Goal: Transaction & Acquisition: Purchase product/service

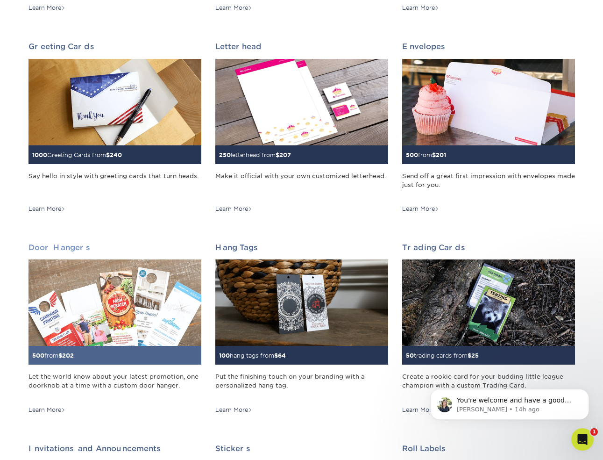
scroll to position [526, 0]
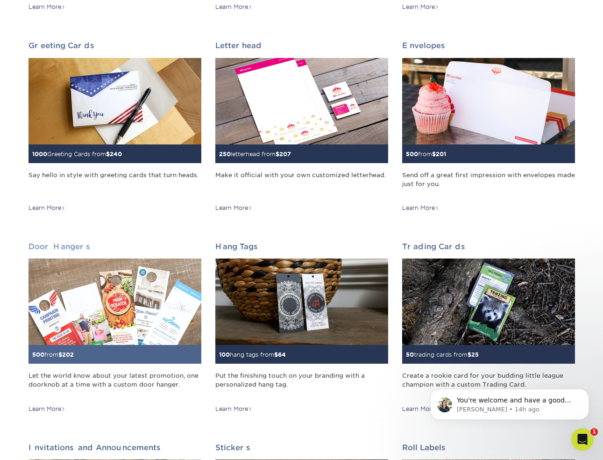
click at [138, 293] on img at bounding box center [115, 301] width 173 height 86
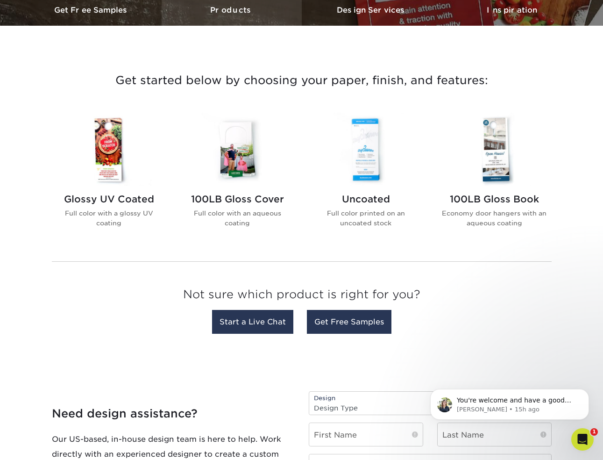
scroll to position [300, 0]
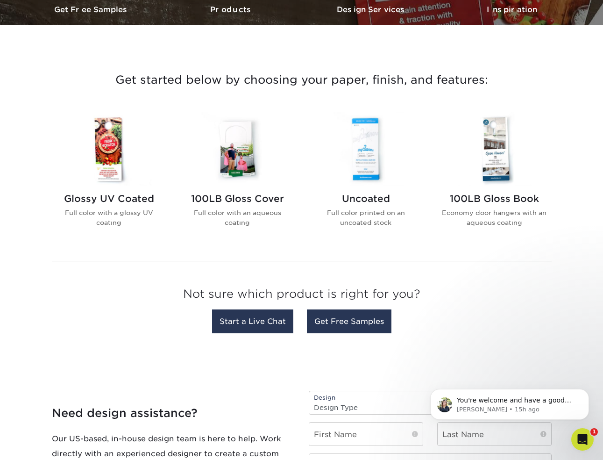
click at [231, 147] on img at bounding box center [238, 148] width 106 height 73
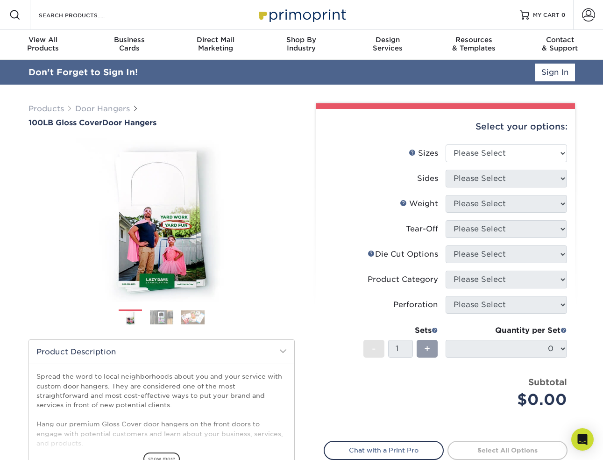
click at [477, 127] on div "Select your options:" at bounding box center [446, 127] width 244 height 36
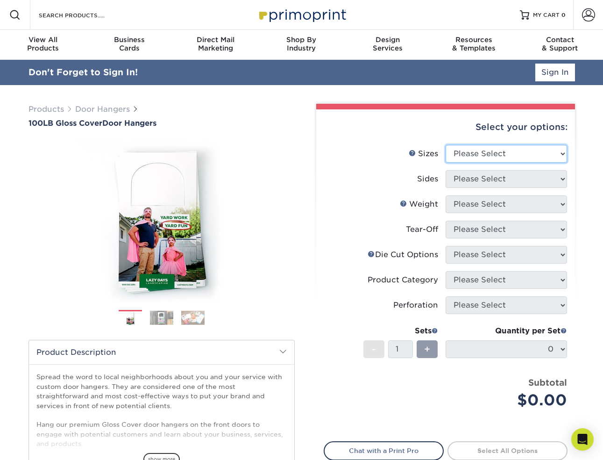
click at [479, 154] on select "Please Select 3.5" x 8.5" 3.5" x 11" 4" x 7" 4.25" x 11" 4.25" x 14"" at bounding box center [507, 154] width 122 height 18
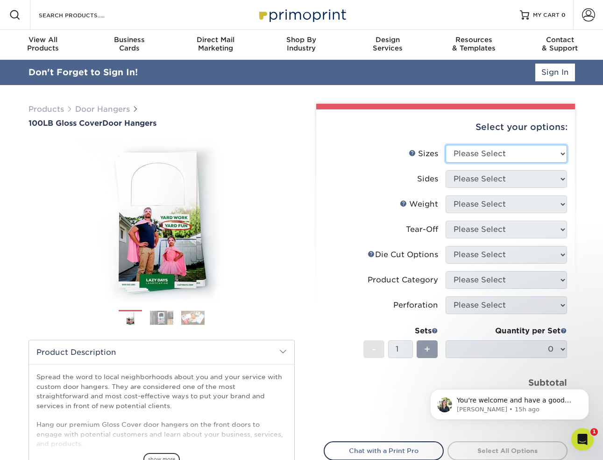
select select "3.50x8.50"
click at [446, 145] on select "Please Select 3.5" x 8.5" 3.5" x 11" 4" x 7" 4.25" x 11" 4.25" x 14"" at bounding box center [507, 154] width 122 height 18
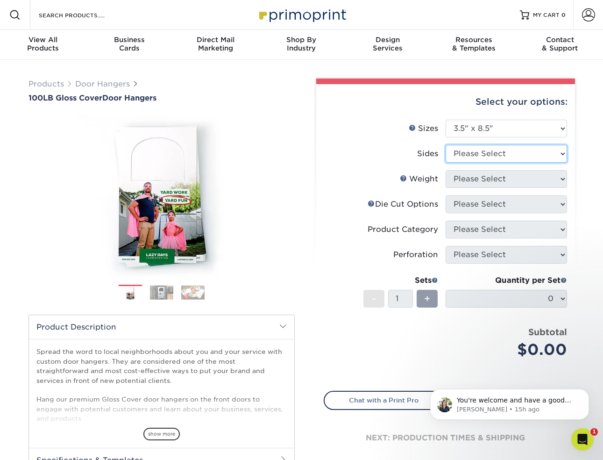
click at [476, 155] on select "Please Select Print Both Sides Print Front Only" at bounding box center [507, 154] width 122 height 18
select select "13abbda7-1d64-4f25-8bb2-c179b224825d"
click at [446, 145] on select "Please Select Print Both Sides Print Front Only" at bounding box center [507, 154] width 122 height 18
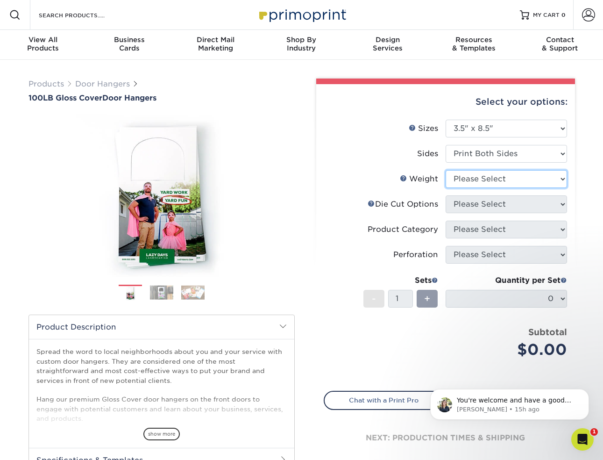
click at [472, 178] on select "Please Select 100LB" at bounding box center [507, 179] width 122 height 18
select select "100LB"
click at [446, 170] on select "Please Select 100LB" at bounding box center [507, 179] width 122 height 18
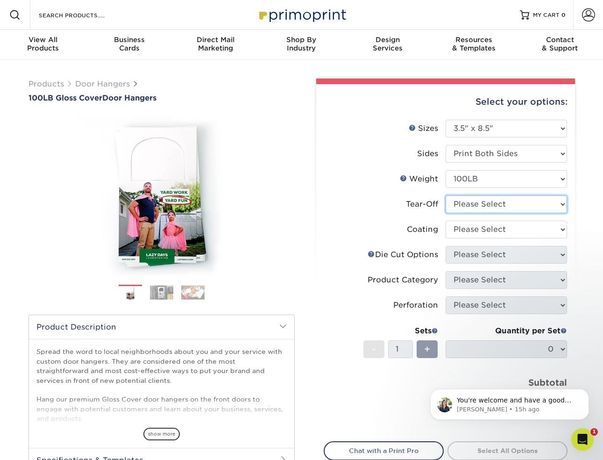
click at [469, 204] on select "Please Select Yes No" at bounding box center [507, 204] width 122 height 18
select select "1"
click at [446, 195] on select "Please Select Yes No" at bounding box center [507, 204] width 122 height 18
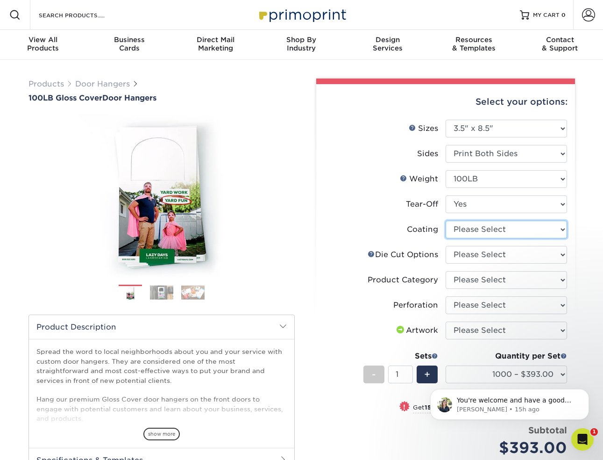
click at [467, 228] on select at bounding box center [507, 230] width 122 height 18
select select "d41dab50-ff65-4f4f-bb17-2afe4d36ae33"
click at [446, 221] on select at bounding box center [507, 230] width 122 height 18
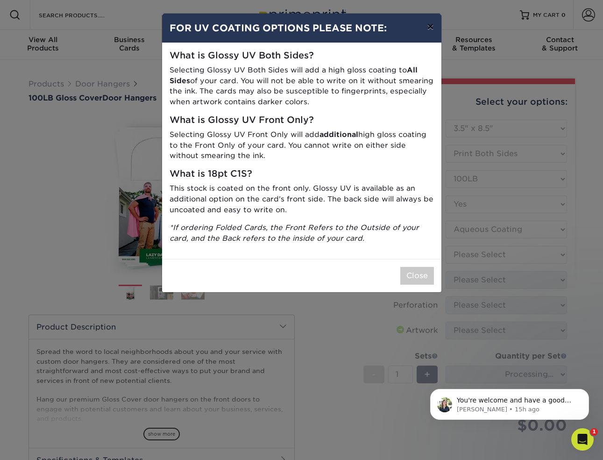
click at [433, 30] on button "×" at bounding box center [430, 27] width 21 height 26
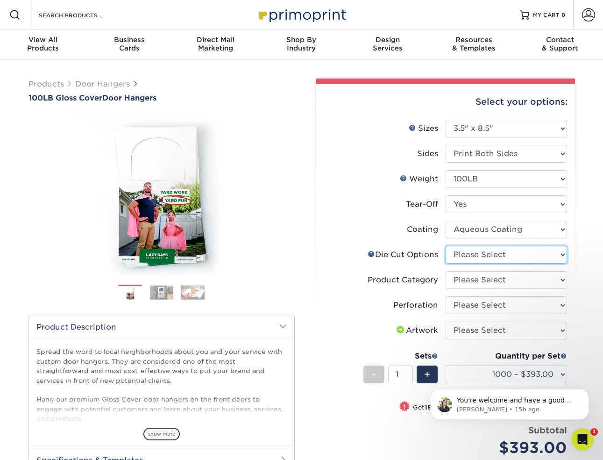
click at [464, 257] on select "Please Select Standard Die Cut Arch Die Cut Starburst Die Cut" at bounding box center [507, 255] width 122 height 18
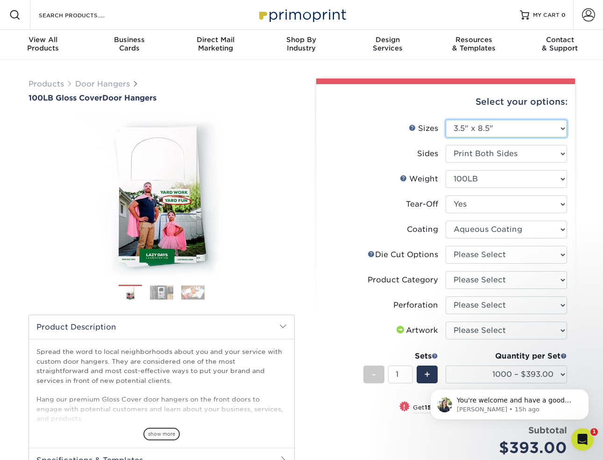
click at [530, 129] on select "Please Select 3.5" x 8.5" 3.5" x 11" 4" x 7" 4.25" x 11" 4.25" x 14"" at bounding box center [507, 129] width 122 height 18
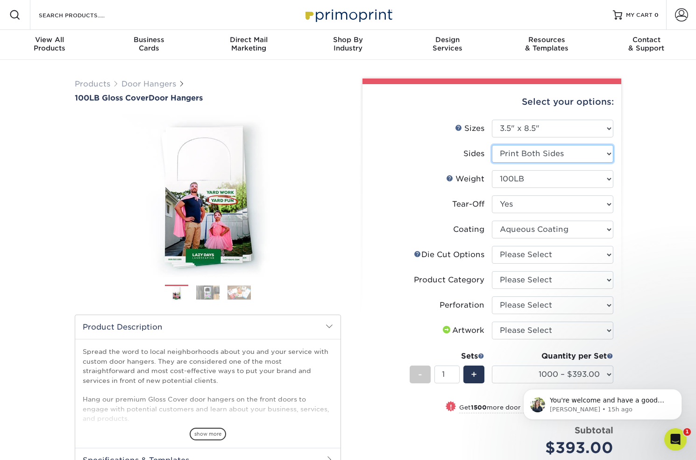
click at [515, 151] on select "Please Select Print Both Sides Print Front Only" at bounding box center [553, 154] width 122 height 18
click at [492, 145] on select "Please Select Print Both Sides Print Front Only" at bounding box center [553, 154] width 122 height 18
click at [389, 155] on label "Sides" at bounding box center [432, 154] width 122 height 18
click at [527, 181] on select "Please Select 100LB" at bounding box center [553, 179] width 122 height 18
click at [492, 170] on select "Please Select 100LB" at bounding box center [553, 179] width 122 height 18
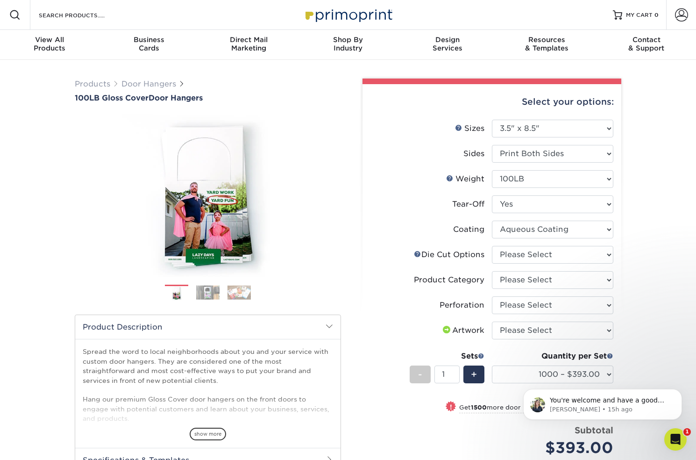
click at [380, 183] on label "Weight Help Weight" at bounding box center [432, 179] width 122 height 18
click at [535, 205] on select "Please Select Yes No" at bounding box center [553, 204] width 122 height 18
drag, startPoint x: 453, startPoint y: 204, endPoint x: 484, endPoint y: 205, distance: 30.4
click at [484, 205] on div "Tear-Off" at bounding box center [468, 204] width 32 height 11
copy div "Tear-Off"
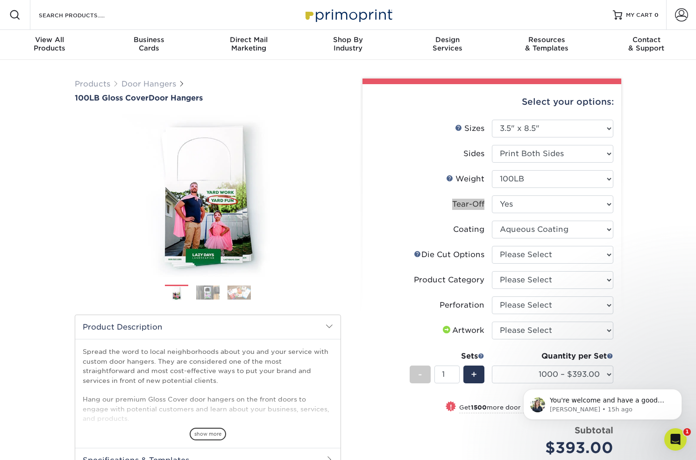
scroll to position [1, 0]
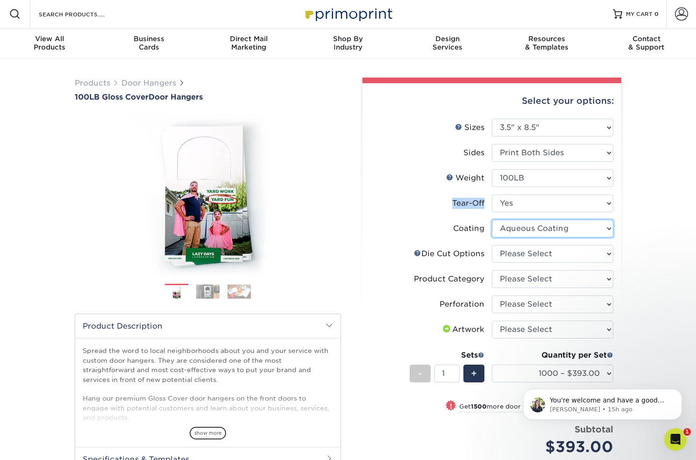
click at [566, 230] on select at bounding box center [553, 229] width 122 height 18
click at [492, 220] on select at bounding box center [553, 229] width 122 height 18
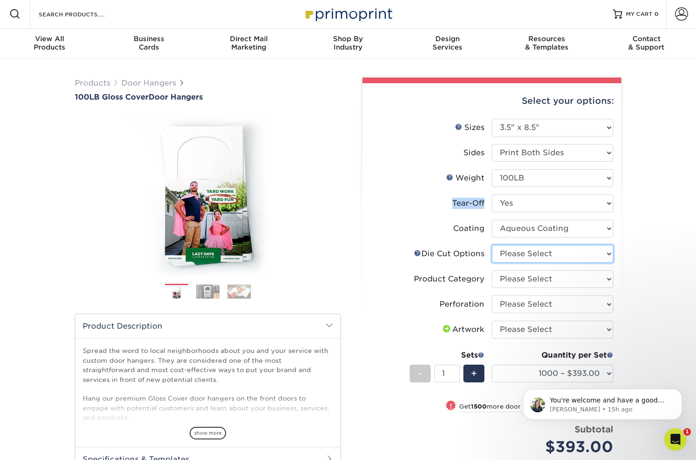
click at [556, 249] on select "Please Select Standard Die Cut Arch Die Cut Starburst Die Cut" at bounding box center [553, 254] width 122 height 18
select select "fe6a4ed8-5803-433c-b773-a25a7b955e98"
click at [492, 245] on select "Please Select Standard Die Cut Arch Die Cut Starburst Die Cut" at bounding box center [553, 254] width 122 height 18
click at [557, 278] on select "Please Select Door Hangers" at bounding box center [553, 279] width 122 height 18
select select "1c1979e6-40d3-428d-9347-0c8c8854e4a3"
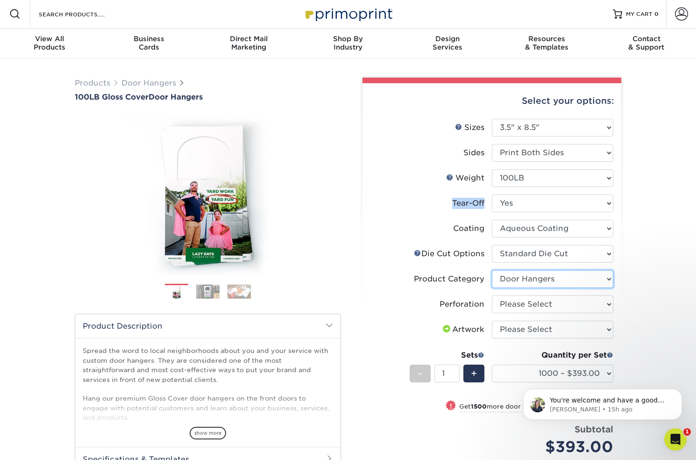
click at [492, 270] on select "Please Select Door Hangers" at bounding box center [553, 279] width 122 height 18
click at [533, 307] on select "Please Select Perforation 2" from Bottom" at bounding box center [553, 304] width 122 height 18
select select "818a9c51-d57a-4cd5-8314-7fd31c7ac272"
click at [492, 295] on select "Please Select Perforation 2" from Bottom" at bounding box center [553, 304] width 122 height 18
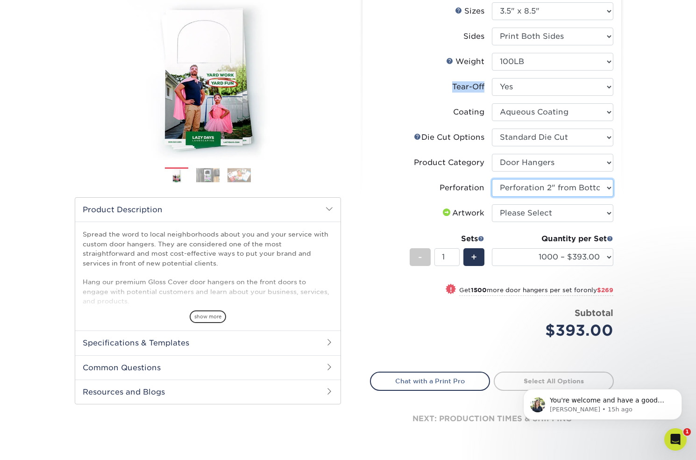
scroll to position [120, 0]
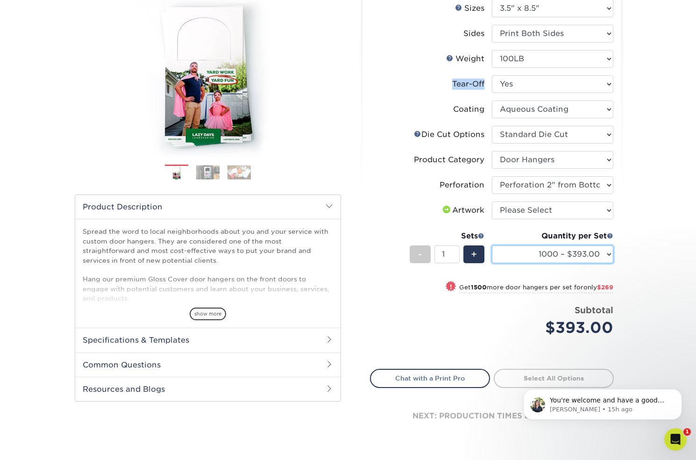
click at [516, 254] on select "1000 – $393.00 2500 – $662.00 5000 – $836.00 10000 – $1460.00 15000 – $2114.00 …" at bounding box center [553, 254] width 122 height 18
click at [492, 245] on select "1000 – $393.00 2500 – $662.00 5000 – $836.00 10000 – $1460.00 15000 – $2114.00 …" at bounding box center [553, 254] width 122 height 18
click at [560, 251] on select "1000 – $393.00 2500 – $662.00 5000 – $836.00 10000 – $1460.00 15000 – $2114.00 …" at bounding box center [553, 254] width 122 height 18
click at [492, 245] on select "1000 – $393.00 2500 – $662.00 5000 – $836.00 10000 – $1460.00 15000 – $2114.00 …" at bounding box center [553, 254] width 122 height 18
click at [561, 257] on select "1000 – $393.00 2500 – $662.00 5000 – $836.00 10000 – $1460.00 15000 – $2114.00 …" at bounding box center [553, 254] width 122 height 18
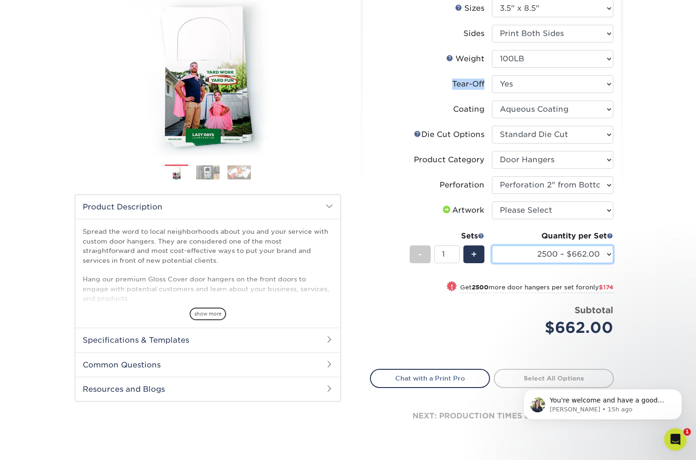
select select "1000 – $393.00"
click at [492, 245] on select "1000 – $393.00 2500 – $662.00 5000 – $836.00 10000 – $1460.00 15000 – $2114.00 …" at bounding box center [553, 254] width 122 height 18
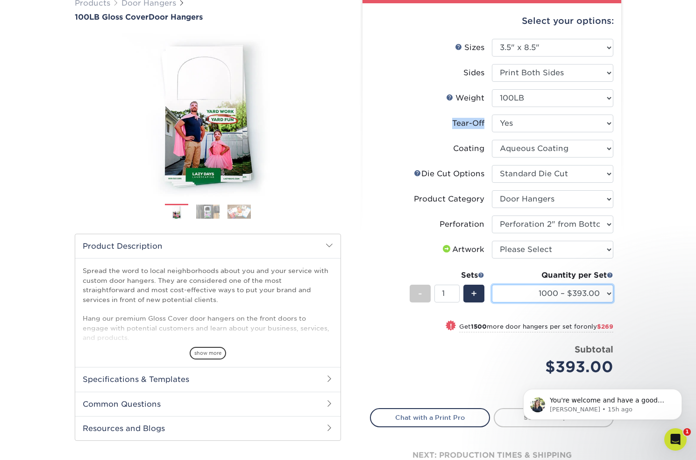
scroll to position [0, 0]
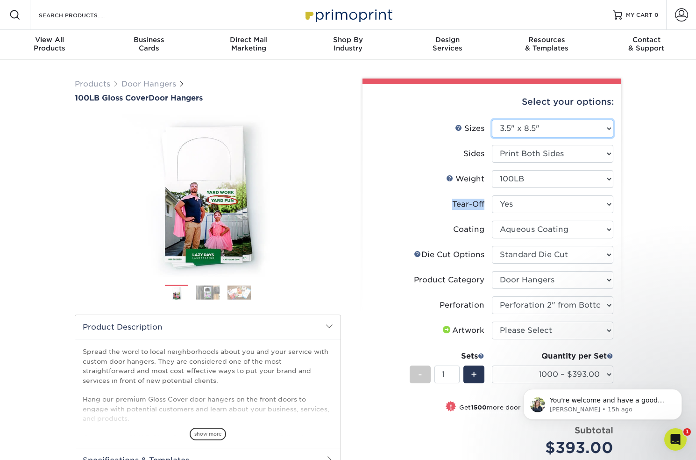
click at [516, 132] on select "Please Select 3.5" x 8.5" 3.5" x 11" 4" x 7" 4.25" x 11" 4.25" x 14"" at bounding box center [553, 129] width 122 height 18
select select "4.25x11.00"
click at [492, 120] on select "Please Select 3.5" x 8.5" 3.5" x 11" 4" x 7" 4.25" x 11" 4.25" x 14"" at bounding box center [553, 129] width 122 height 18
select select "-1"
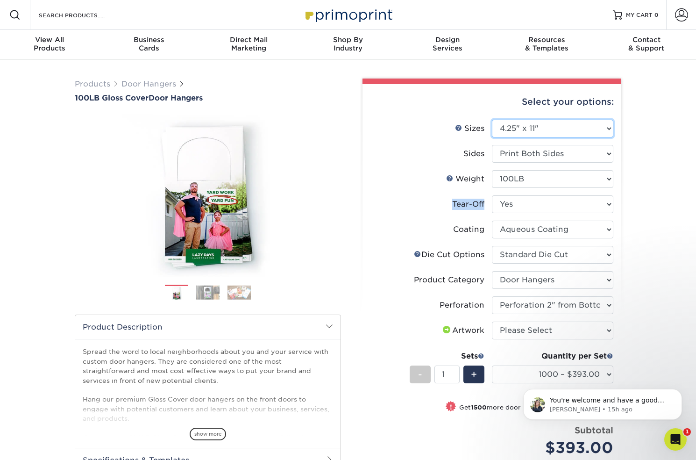
select select "-1"
select select
select select "-1"
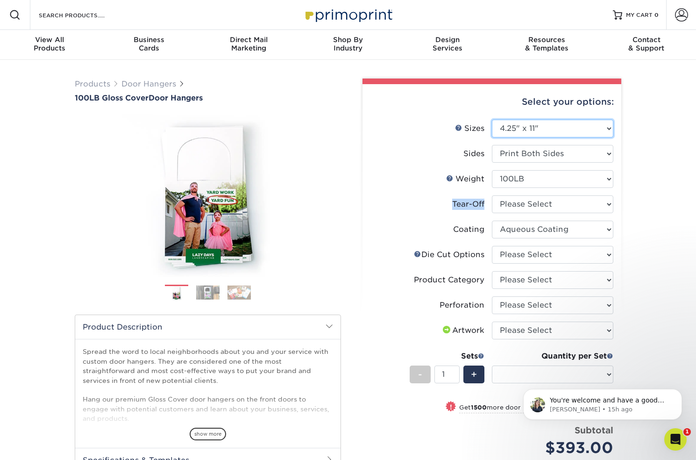
select select "-1"
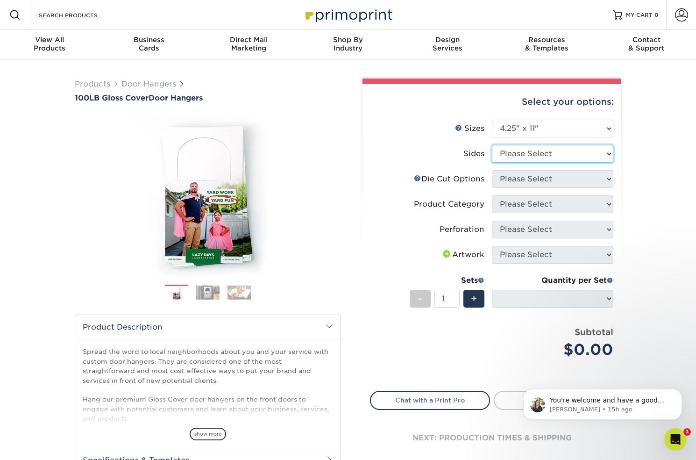
click at [506, 152] on select "Please Select Print Both Sides Print Front Only" at bounding box center [553, 154] width 122 height 18
select select "13abbda7-1d64-4f25-8bb2-c179b224825d"
click at [492, 145] on select "Please Select Print Both Sides Print Front Only" at bounding box center [553, 154] width 122 height 18
select select
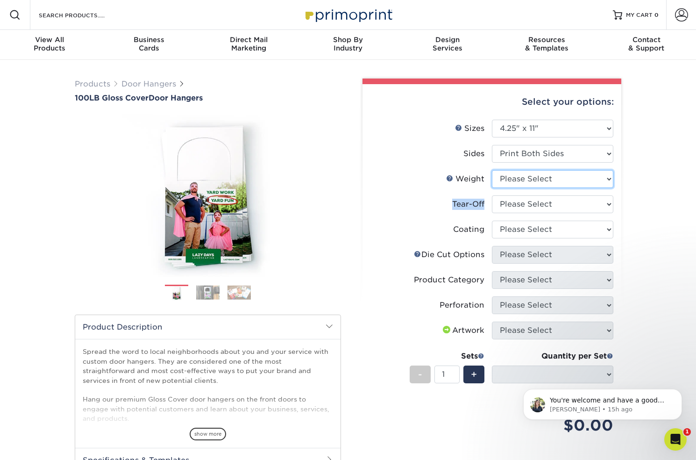
click at [510, 173] on select "Please Select 100LB" at bounding box center [553, 179] width 122 height 18
select select "100LB"
click at [492, 170] on select "Please Select 100LB" at bounding box center [553, 179] width 122 height 18
select select
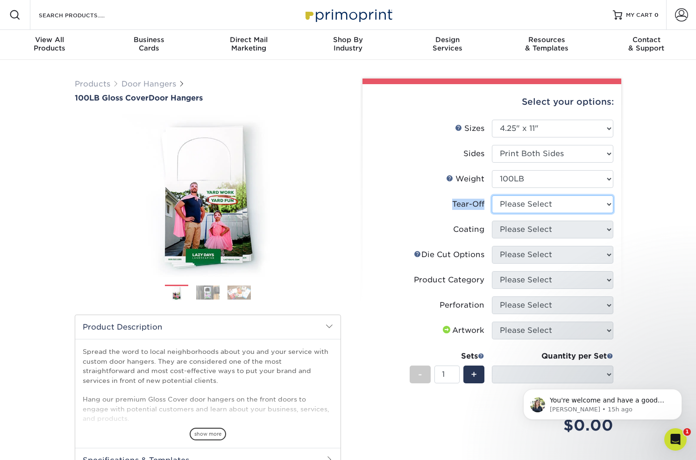
click at [511, 204] on select "Please Select Yes No" at bounding box center [553, 204] width 122 height 18
select select "1"
click at [492, 195] on select "Please Select Yes No" at bounding box center [553, 204] width 122 height 18
select select "-1"
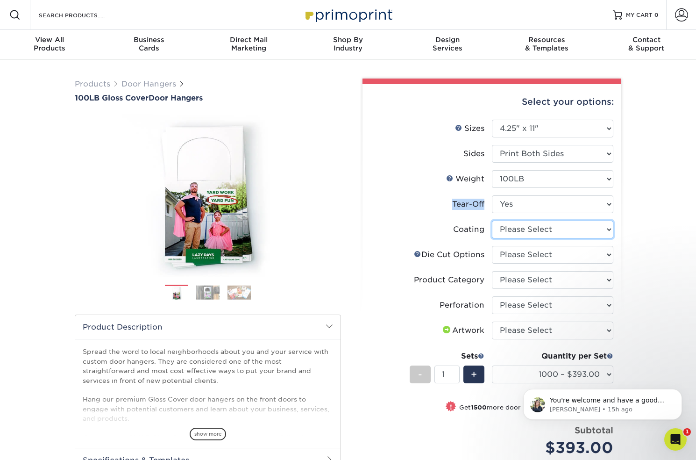
click at [512, 227] on select at bounding box center [553, 230] width 122 height 18
select select "d41dab50-ff65-4f4f-bb17-2afe4d36ae33"
click at [492, 221] on select at bounding box center [553, 230] width 122 height 18
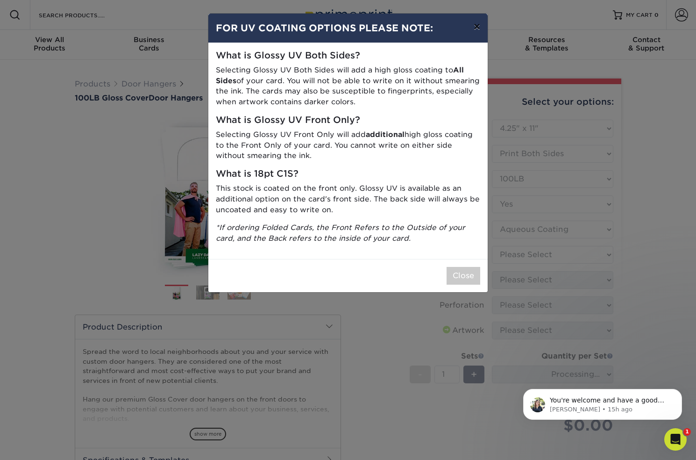
click at [479, 32] on button "×" at bounding box center [476, 27] width 21 height 26
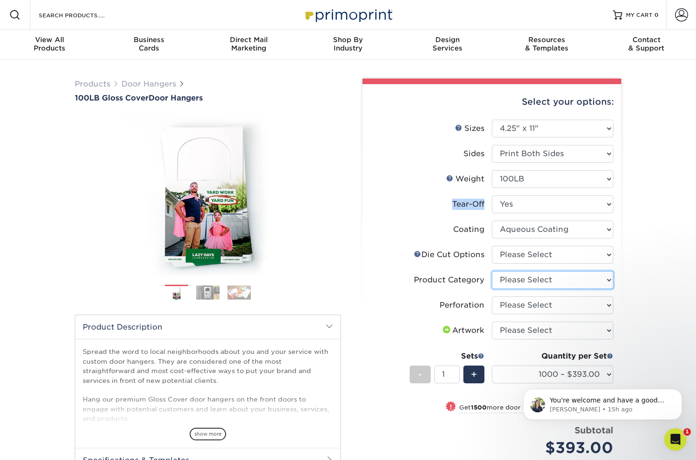
click at [532, 278] on select "Please Select Door Hangers" at bounding box center [553, 280] width 122 height 18
select select "1c1979e6-40d3-428d-9347-0c8c8854e4a3"
click at [492, 271] on select "Please Select Door Hangers" at bounding box center [553, 280] width 122 height 18
click at [543, 305] on select "Please Select Perforation 2" from Bottom" at bounding box center [553, 305] width 122 height 18
select select "818a9c51-d57a-4cd5-8314-7fd31c7ac272"
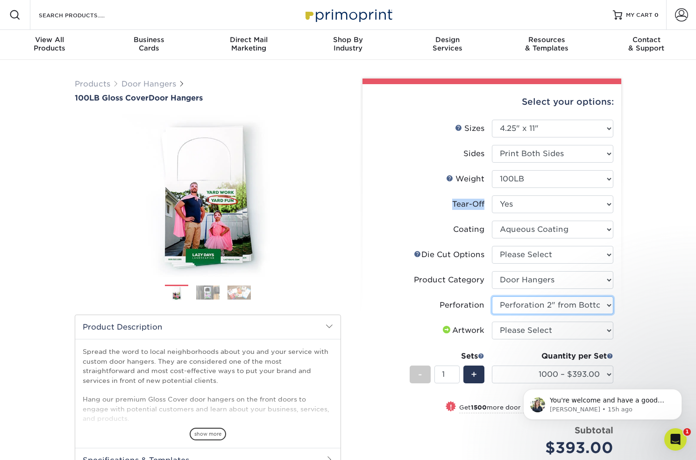
click at [492, 296] on select "Please Select Perforation 2" from Bottom" at bounding box center [553, 305] width 122 height 18
click at [532, 332] on select "Please Select I will upload files I need a design - $100" at bounding box center [553, 331] width 122 height 18
select select "upload"
click at [492, 322] on select "Please Select I will upload files I need a design - $100" at bounding box center [553, 331] width 122 height 18
click at [202, 69] on div "Products Door Hangers 100LB Gloss Cover Door Hangers Previous Next" at bounding box center [348, 329] width 696 height 538
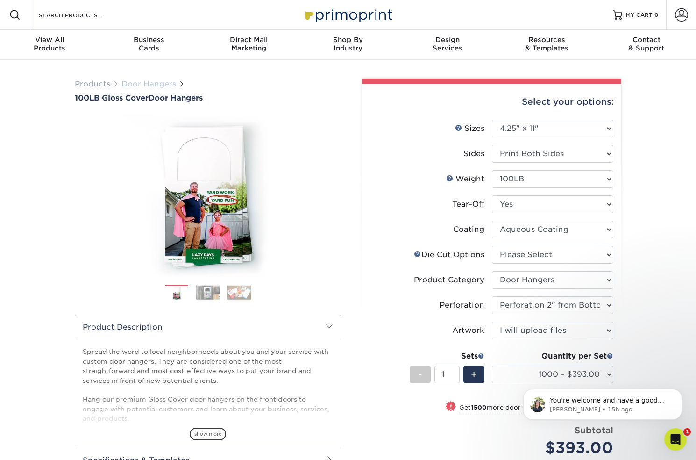
click at [147, 84] on link "Door Hangers" at bounding box center [149, 83] width 55 height 9
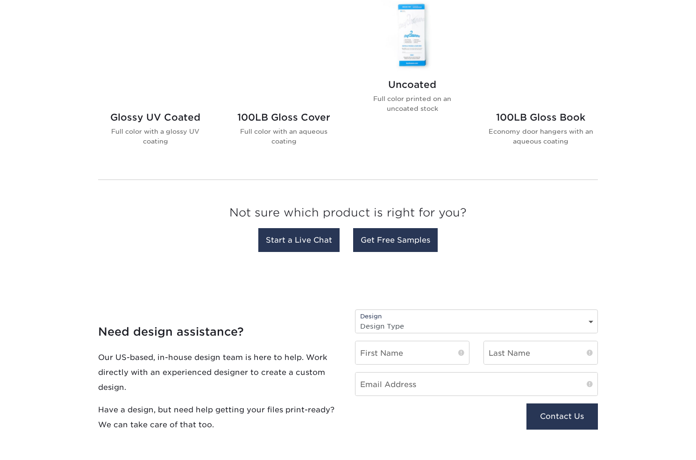
scroll to position [411, 0]
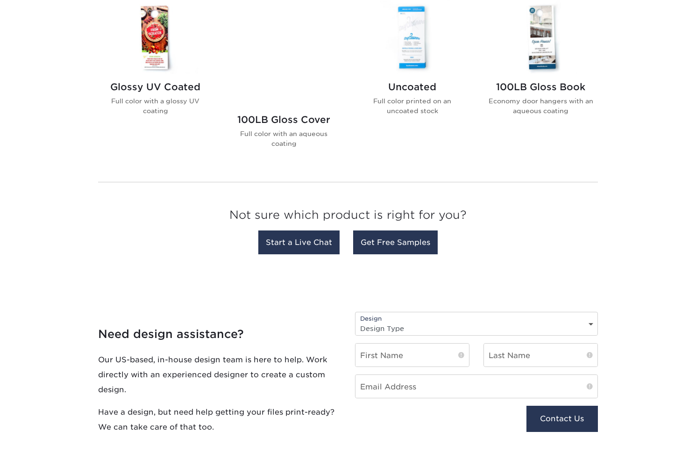
click at [143, 113] on p "Full color with a glossy UV coating" at bounding box center [155, 105] width 106 height 19
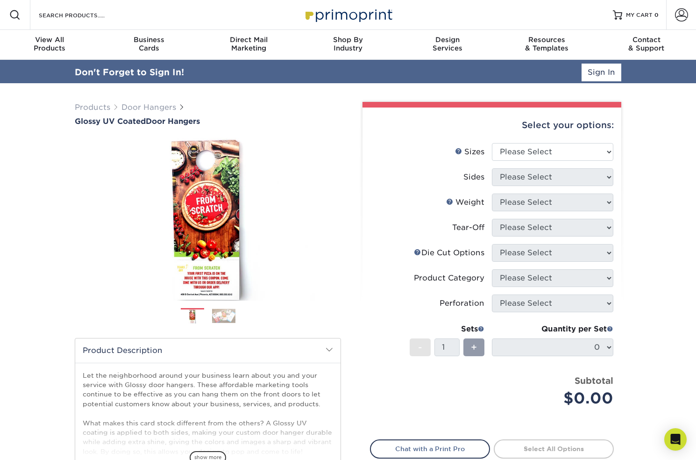
click at [529, 128] on div "Select your options:" at bounding box center [492, 125] width 244 height 36
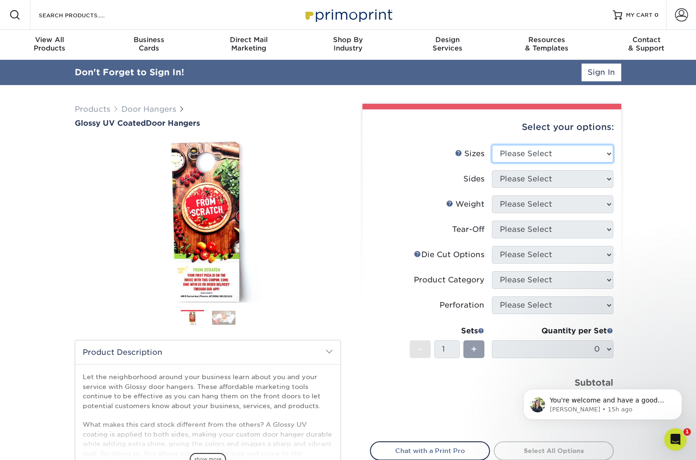
click at [524, 151] on select "Please Select 3.5" x 8.5" 3.5" x 11" 4" x 7" 4.25" x 11" 4.25" x 14"" at bounding box center [553, 154] width 122 height 18
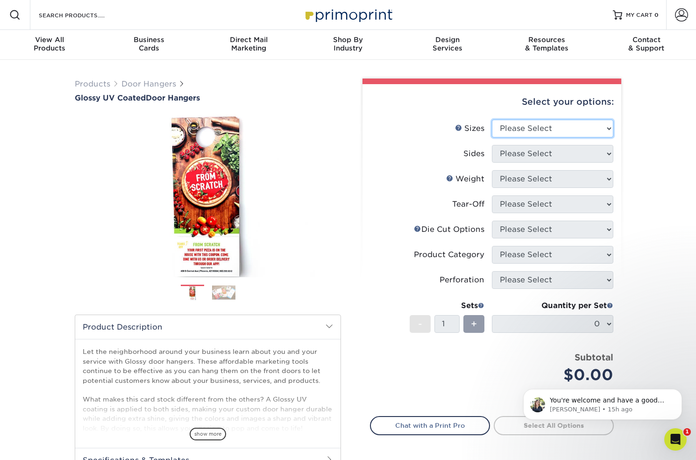
select select "3.50x8.50"
click at [492, 120] on select "Please Select 3.5" x 8.5" 3.5" x 11" 4" x 7" 4.25" x 11" 4.25" x 14"" at bounding box center [553, 129] width 122 height 18
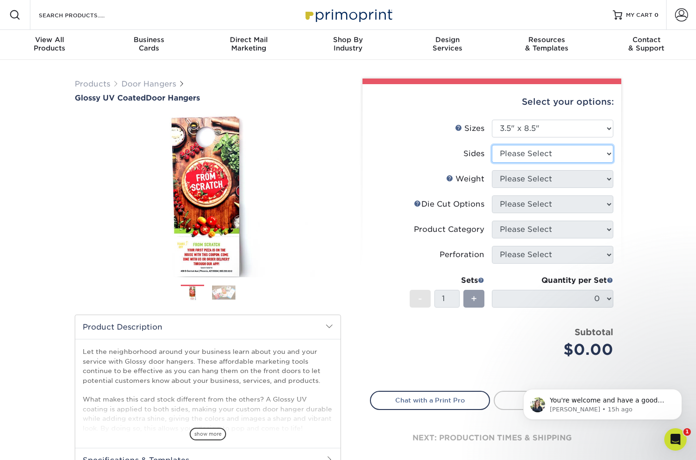
click at [533, 155] on select "Please Select Print Both Sides Print Front Only" at bounding box center [553, 154] width 122 height 18
select select "13abbda7-1d64-4f25-8bb2-c179b224825d"
click at [492, 145] on select "Please Select Print Both Sides Print Front Only" at bounding box center [553, 154] width 122 height 18
click at [515, 180] on select "Please Select 16PT 14PT" at bounding box center [553, 179] width 122 height 18
select select "16PT"
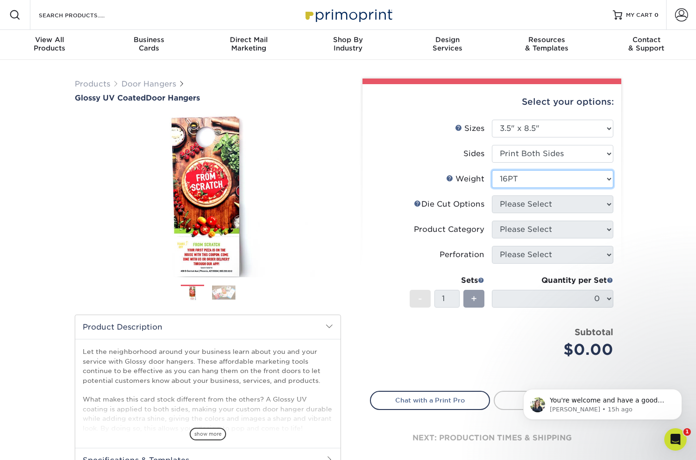
click at [492, 170] on select "Please Select 16PT 14PT" at bounding box center [553, 179] width 122 height 18
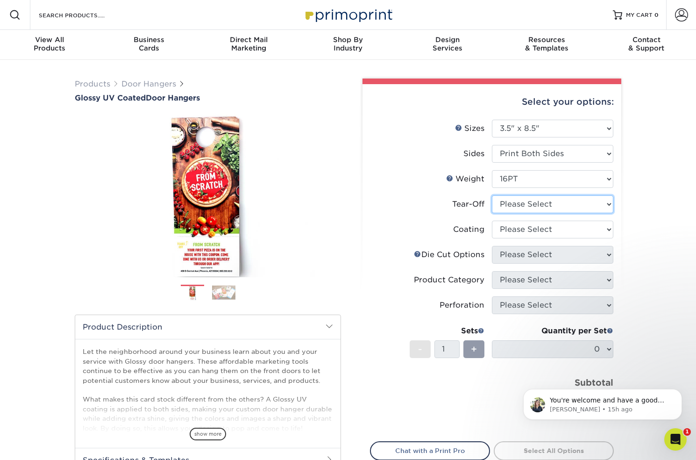
click at [519, 201] on select "Please Select Yes No" at bounding box center [553, 204] width 122 height 18
select select "1"
click at [492, 195] on select "Please Select Yes No" at bounding box center [553, 204] width 122 height 18
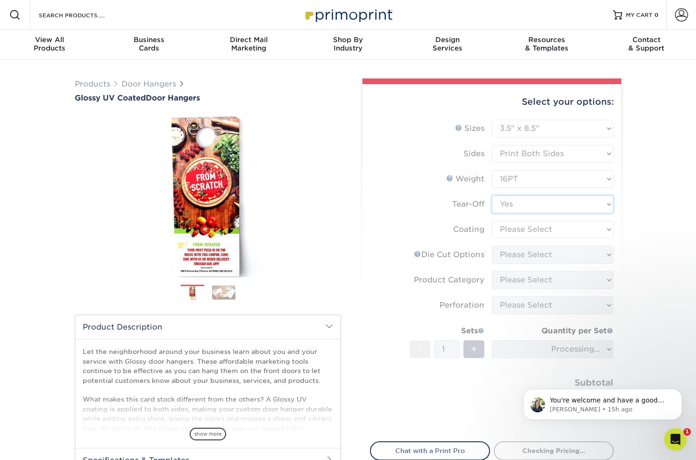
scroll to position [1, 0]
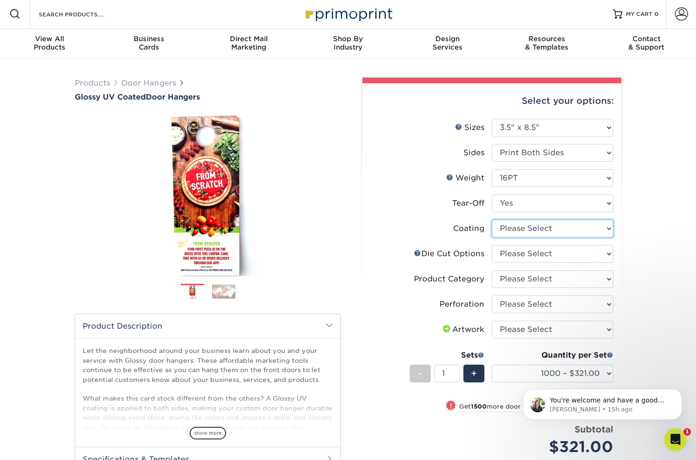
click at [515, 229] on select at bounding box center [553, 229] width 122 height 18
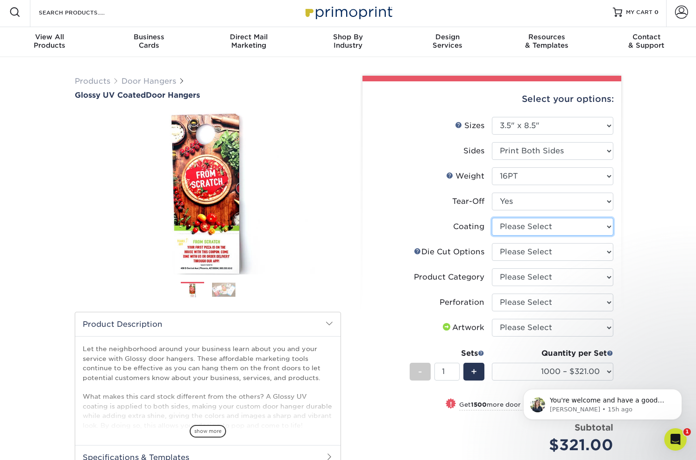
select select "ae367451-b2b8-45df-a344-0f05b6a12993"
click at [492, 218] on select at bounding box center [553, 227] width 122 height 18
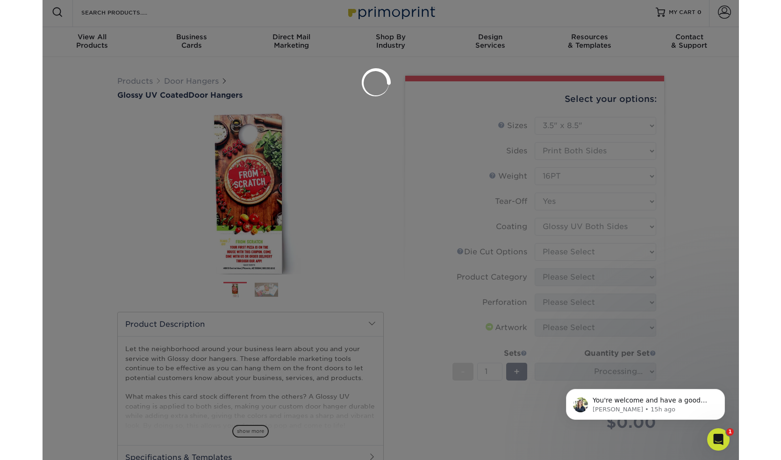
scroll to position [3, 0]
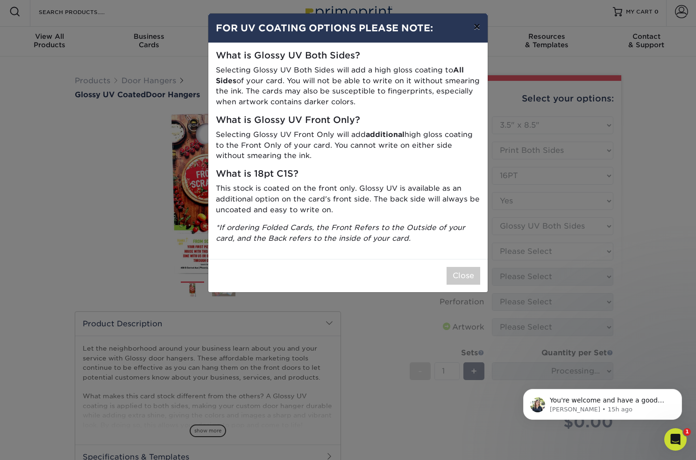
click at [478, 32] on button "×" at bounding box center [476, 27] width 21 height 26
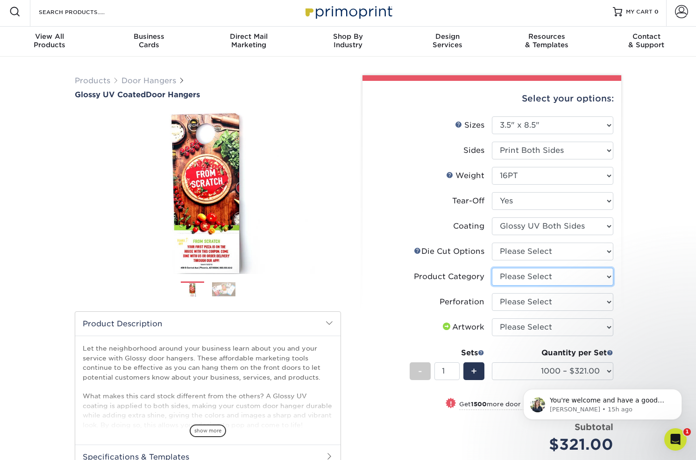
click at [543, 274] on select "Please Select Door Hangers" at bounding box center [553, 277] width 122 height 18
select select "1c1979e6-40d3-428d-9347-0c8c8854e4a3"
click at [492, 268] on select "Please Select Door Hangers" at bounding box center [553, 277] width 122 height 18
click at [536, 252] on select "Please Select Standard Die Cut Arch Die Cut Starburst Die Cut" at bounding box center [553, 252] width 122 height 18
select select "fe6a4ed8-5803-433c-b773-a25a7b955e98"
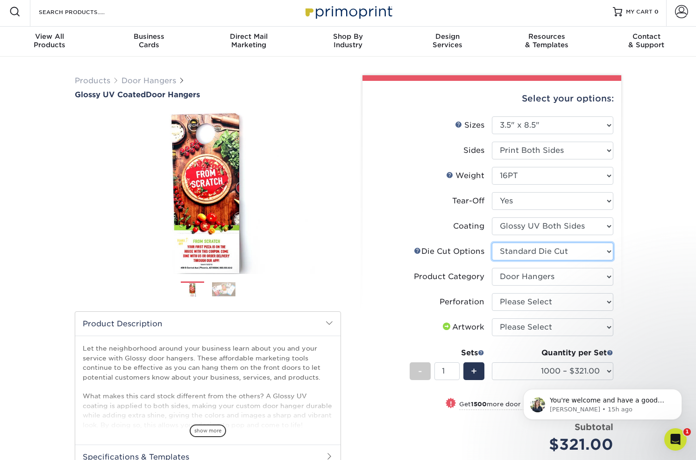
click at [492, 243] on select "Please Select Standard Die Cut Arch Die Cut Starburst Die Cut" at bounding box center [553, 252] width 122 height 18
click at [523, 302] on select "Please Select Perforation 2" from Bottom" at bounding box center [553, 302] width 122 height 18
select select "818a9c51-d57a-4cd5-8314-7fd31c7ac272"
click at [492, 293] on select "Please Select Perforation 2" from Bottom" at bounding box center [553, 302] width 122 height 18
click at [545, 371] on html "You're welcome and have a good one! Irene • 15h ago" at bounding box center [602, 401] width 187 height 65
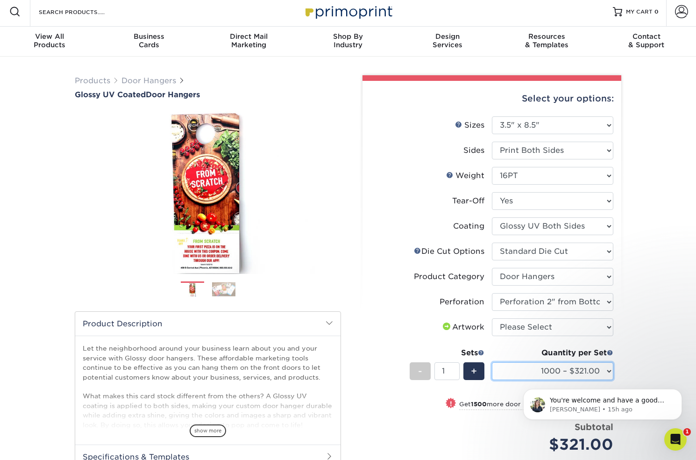
click at [552, 368] on select "1000 – $321.00 2500 – $585.00 5000 – $990.00 10000 – $1844.00 15000 – $2911.00 …" at bounding box center [553, 371] width 122 height 18
click at [508, 253] on select "Please Select Standard Die Cut Arch Die Cut Starburst Die Cut" at bounding box center [553, 252] width 122 height 18
click at [492, 243] on select "Please Select Standard Die Cut Arch Die Cut Starburst Die Cut" at bounding box center [553, 252] width 122 height 18
click at [515, 253] on select "Please Select Standard Die Cut Arch Die Cut Starburst Die Cut" at bounding box center [553, 252] width 122 height 18
select select "afb2fc95-4a69-4c52-a5c5-56c2555303c3"
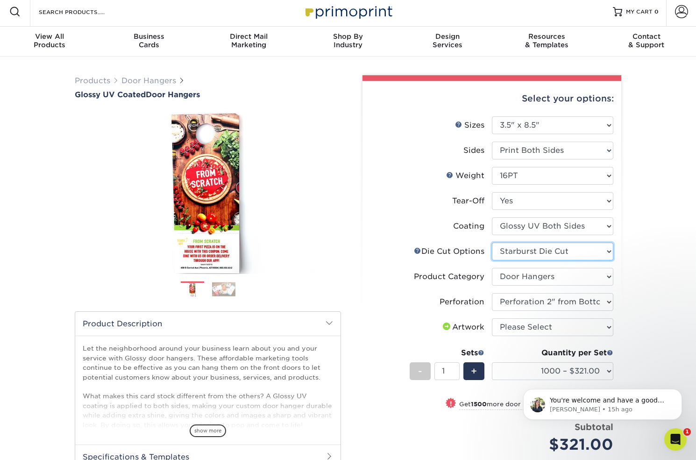
click at [492, 243] on select "Please Select Standard Die Cut Arch Die Cut Starburst Die Cut" at bounding box center [553, 252] width 122 height 18
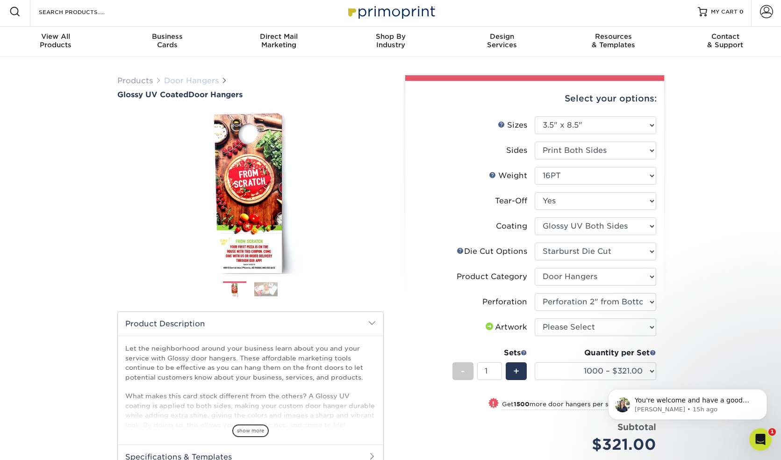
click at [194, 79] on link "Door Hangers" at bounding box center [191, 80] width 55 height 9
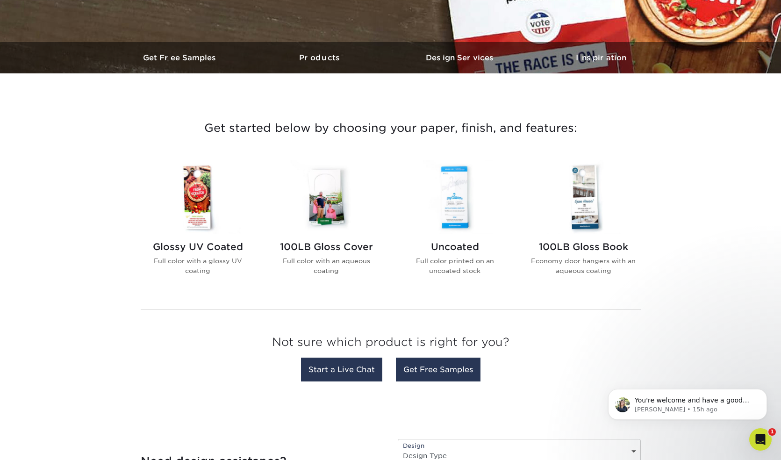
click at [449, 201] on img at bounding box center [455, 196] width 106 height 73
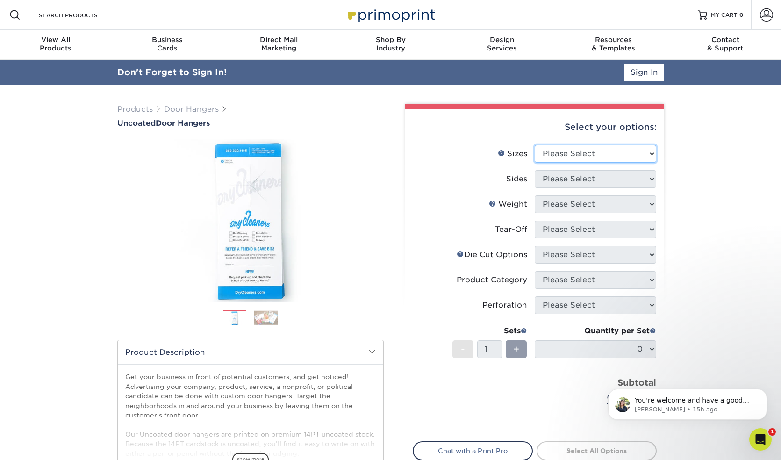
click at [626, 150] on select "Please Select 3.5" x 8.5" 3.5" x 11" 4" x 7" 4.25" x 11" 4.25" x 11"" at bounding box center [596, 154] width 122 height 18
select select "3.50x8.50"
click at [535, 145] on select "Please Select 3.5" x 8.5" 3.5" x 11" 4" x 7" 4.25" x 11" 4.25" x 11"" at bounding box center [596, 154] width 122 height 18
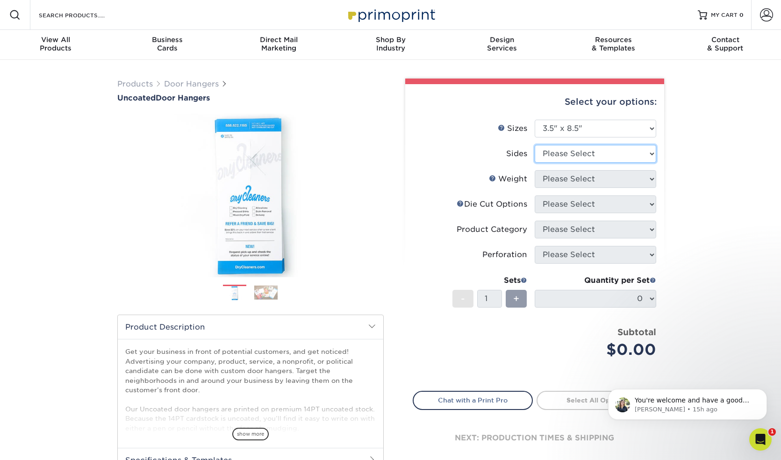
click at [599, 151] on select "Please Select Print Both Sides Print Front Only" at bounding box center [596, 154] width 122 height 18
select select "13abbda7-1d64-4f25-8bb2-c179b224825d"
click at [535, 145] on select "Please Select Print Both Sides Print Front Only" at bounding box center [596, 154] width 122 height 18
click at [597, 177] on select "Please Select 14PT 16PT 14PT Uncoated" at bounding box center [596, 179] width 122 height 18
click at [538, 177] on select "Please Select 14PT 16PT 14PT Uncoated" at bounding box center [596, 179] width 122 height 18
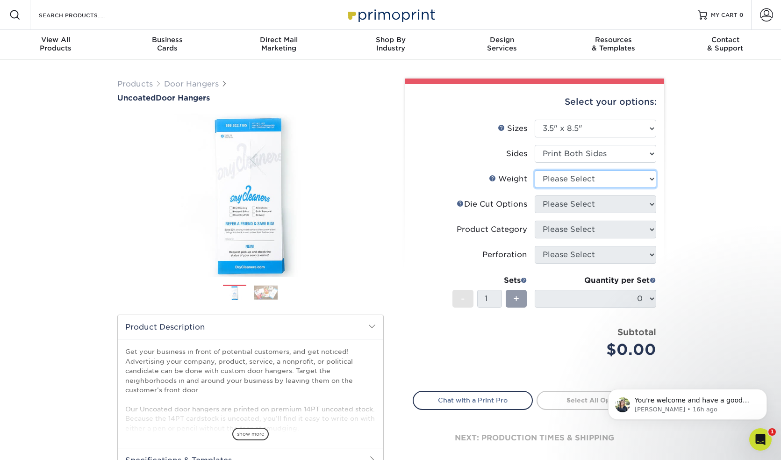
click at [586, 183] on select "Please Select 14PT 16PT 14PT Uncoated" at bounding box center [596, 179] width 122 height 18
select select "14PT Uncoated"
click at [535, 170] on select "Please Select 14PT 16PT 14PT Uncoated" at bounding box center [596, 179] width 122 height 18
